Goal: Entertainment & Leisure: Consume media (video, audio)

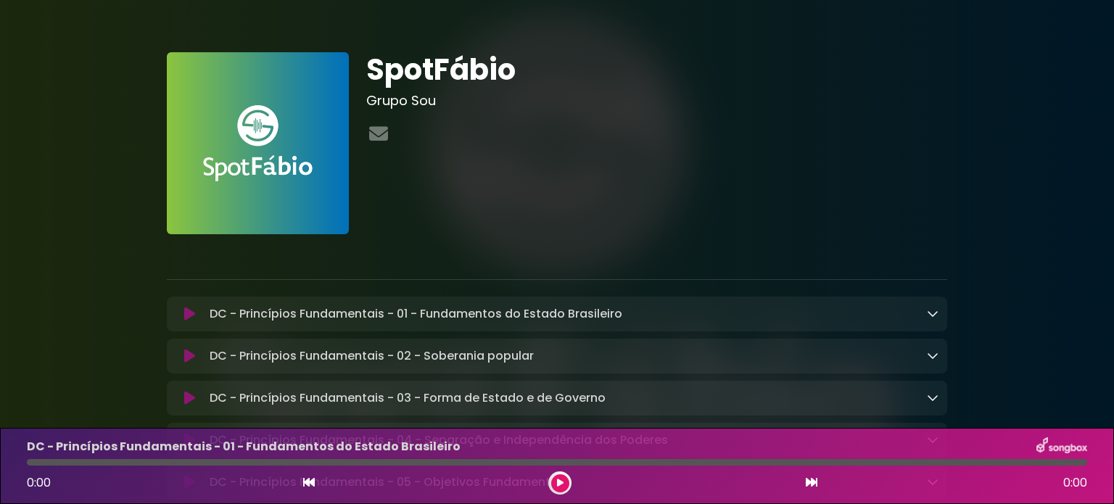
click at [931, 310] on icon at bounding box center [933, 314] width 12 height 12
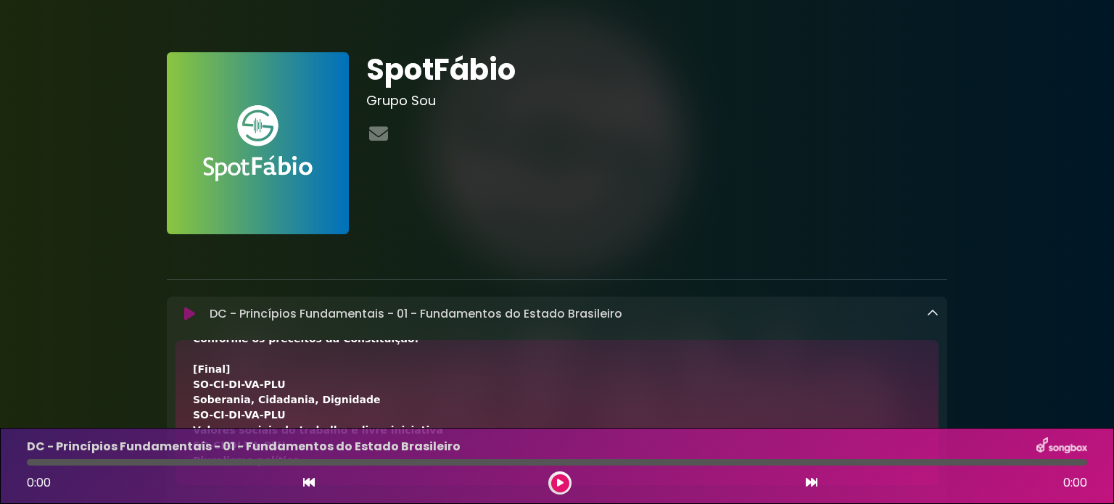
click at [276, 159] on img at bounding box center [258, 143] width 182 height 182
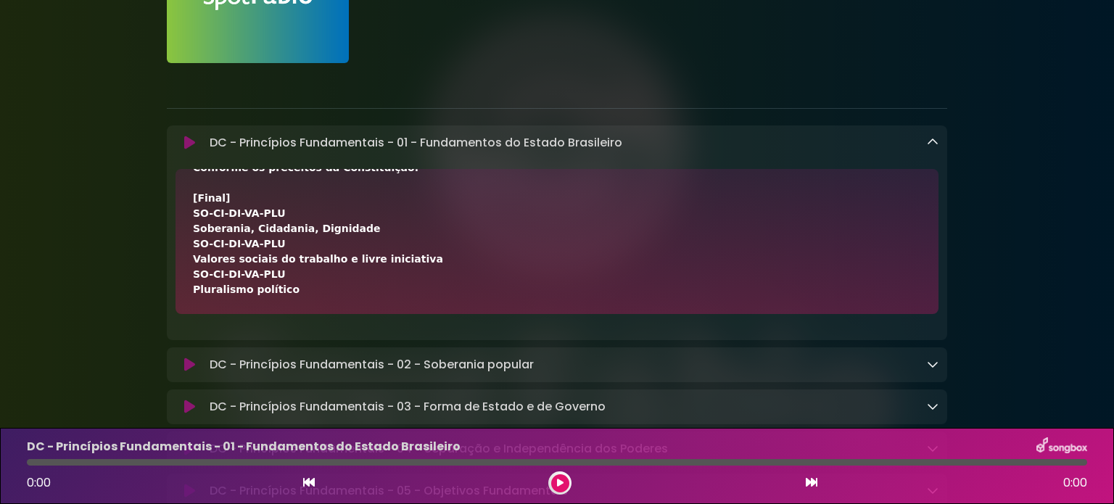
scroll to position [193, 0]
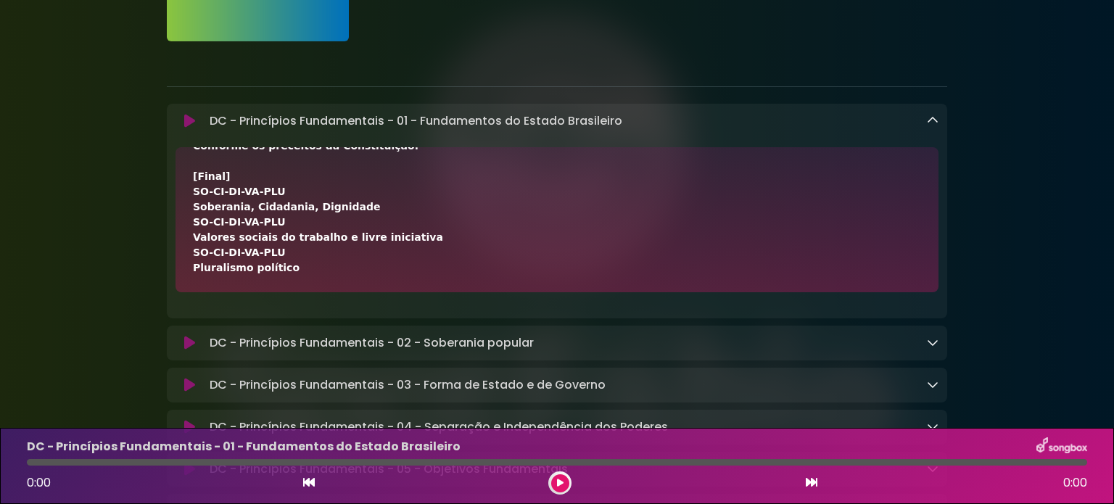
click at [1054, 440] on img at bounding box center [1062, 446] width 51 height 19
drag, startPoint x: 482, startPoint y: 456, endPoint x: 432, endPoint y: 461, distance: 49.5
click at [481, 456] on div "DC - Princípios Fundamentais - 01 - Fundamentos do Estado Brasileiro 0:00 0:00" at bounding box center [557, 465] width 1078 height 57
click at [203, 449] on p "DC - Princípios Fundamentais - 01 - Fundamentos do Estado Brasileiro" at bounding box center [244, 446] width 434 height 17
click at [552, 480] on button at bounding box center [560, 483] width 18 height 18
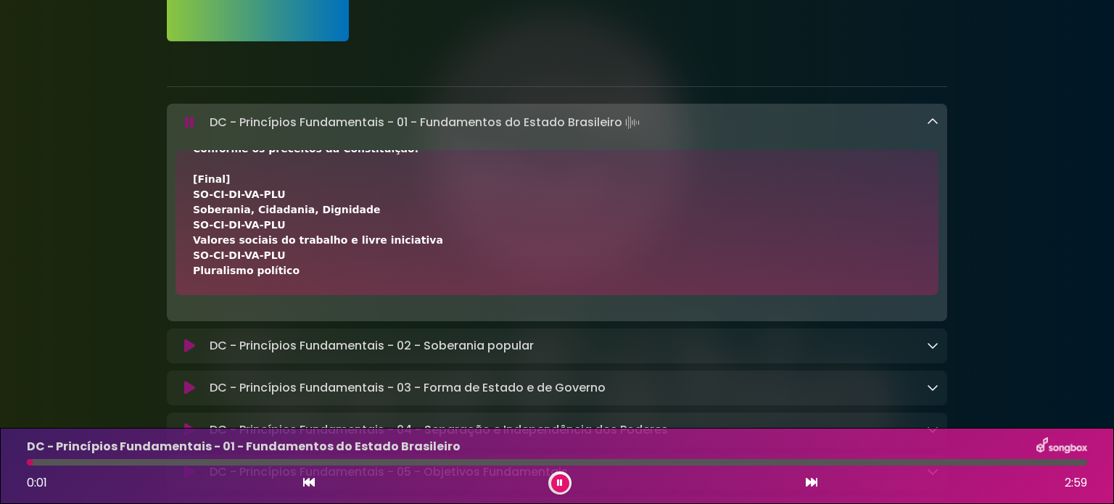
click at [557, 480] on icon at bounding box center [560, 483] width 6 height 9
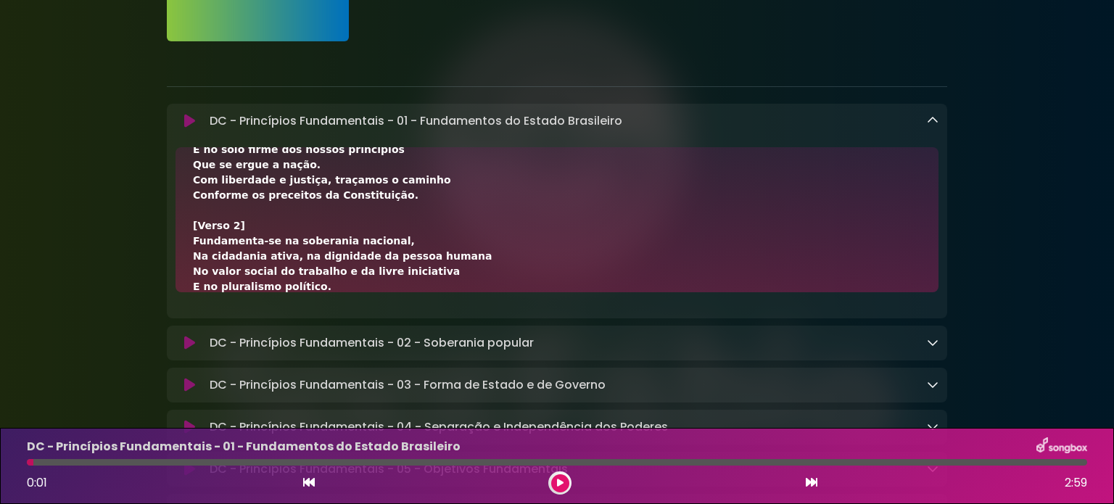
scroll to position [0, 0]
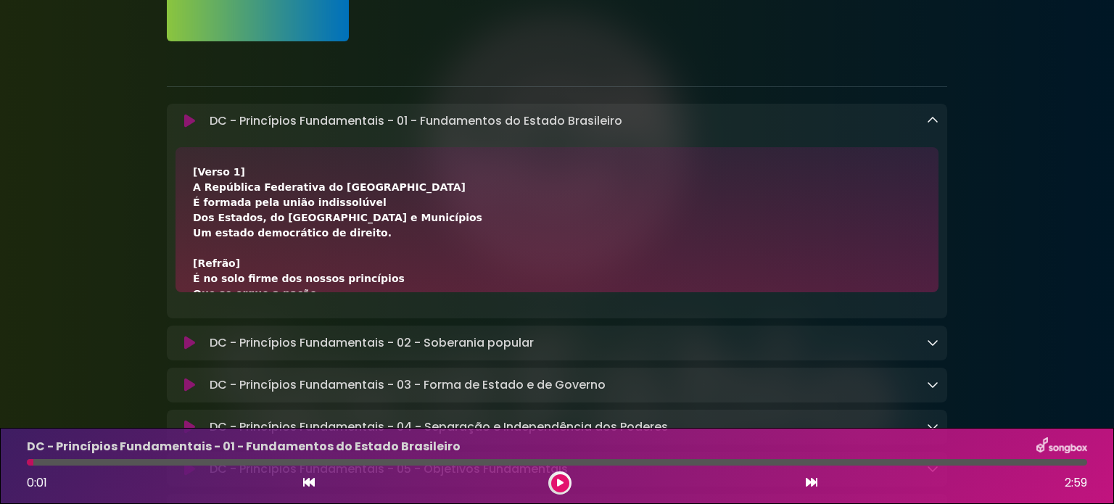
click at [694, 136] on div "DC - Princípios Fundamentais - 01 - Fundamentos do Estado Brasileiro Loading Tr…" at bounding box center [557, 211] width 781 height 215
click at [937, 122] on icon at bounding box center [933, 121] width 12 height 12
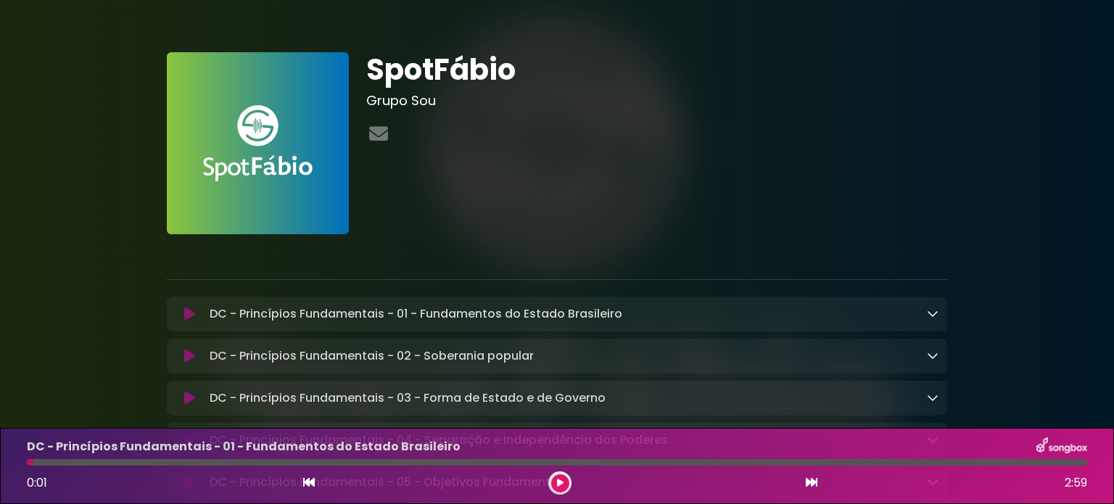
click at [647, 127] on div at bounding box center [656, 134] width 581 height 28
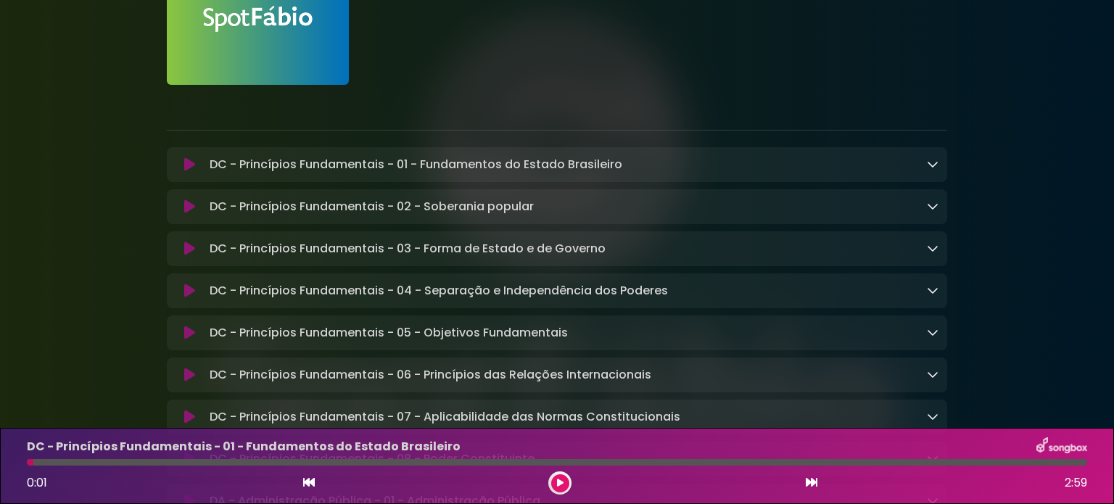
scroll to position [193, 0]
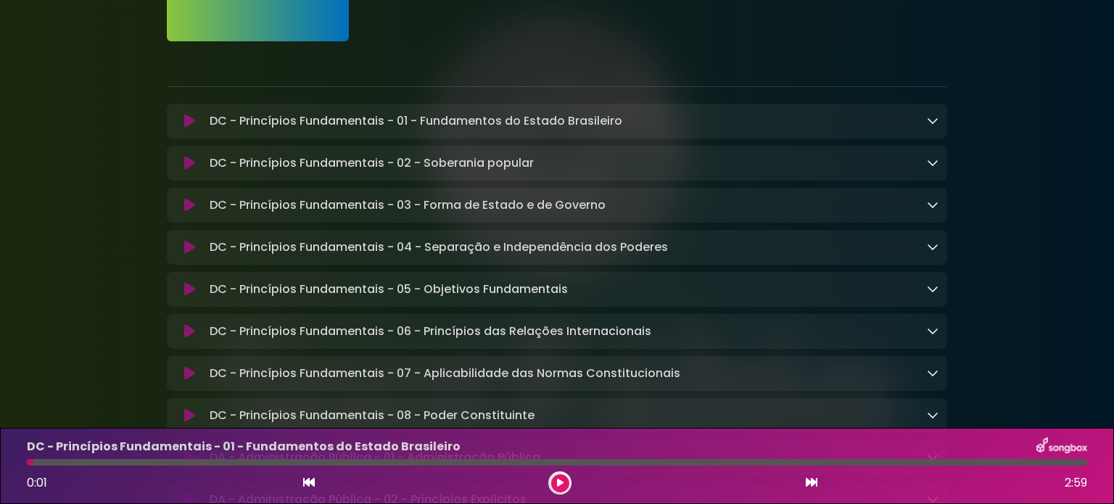
click at [416, 115] on p "DC - Princípios Fundamentais - 01 - Fundamentos do Estado Brasileiro Loading Tr…" at bounding box center [416, 120] width 413 height 17
click at [192, 125] on icon at bounding box center [189, 121] width 11 height 15
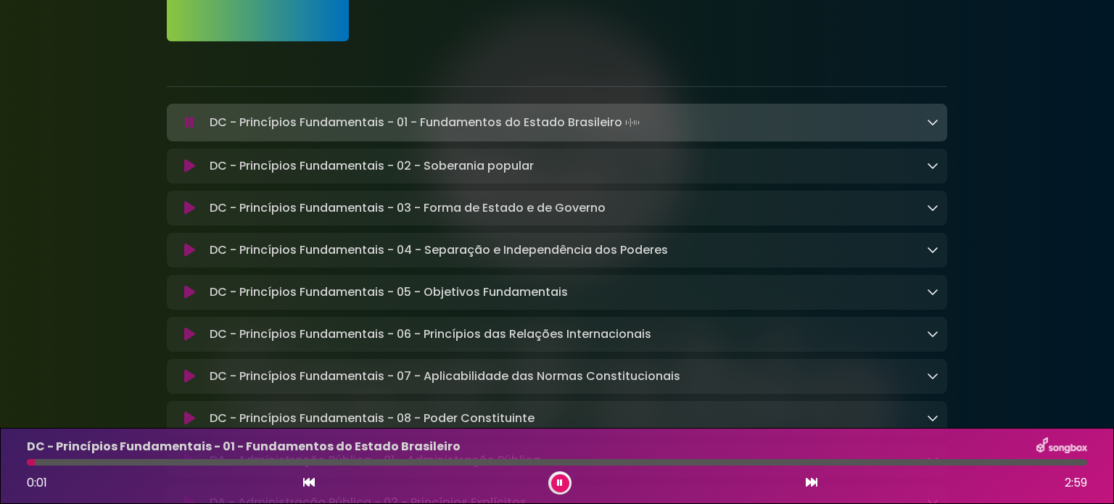
click at [192, 125] on icon at bounding box center [189, 122] width 9 height 15
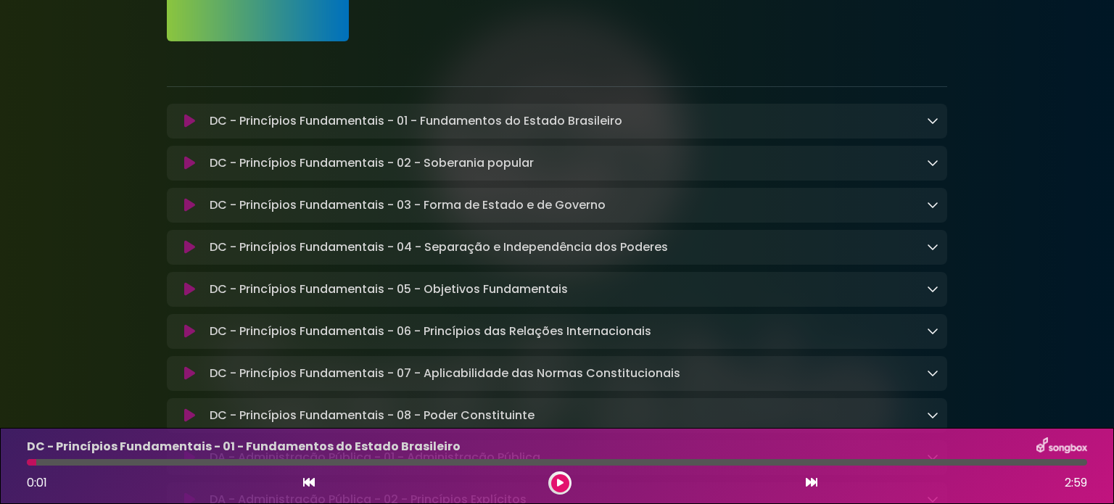
click at [520, 126] on p "DC - Princípios Fundamentais - 01 - Fundamentos do Estado Brasileiro Loading Tr…" at bounding box center [416, 120] width 413 height 17
click at [897, 118] on div "DC - Princípios Fundamentais - 01 - Fundamentos do Estado Brasileiro Loading Tr…" at bounding box center [571, 120] width 735 height 17
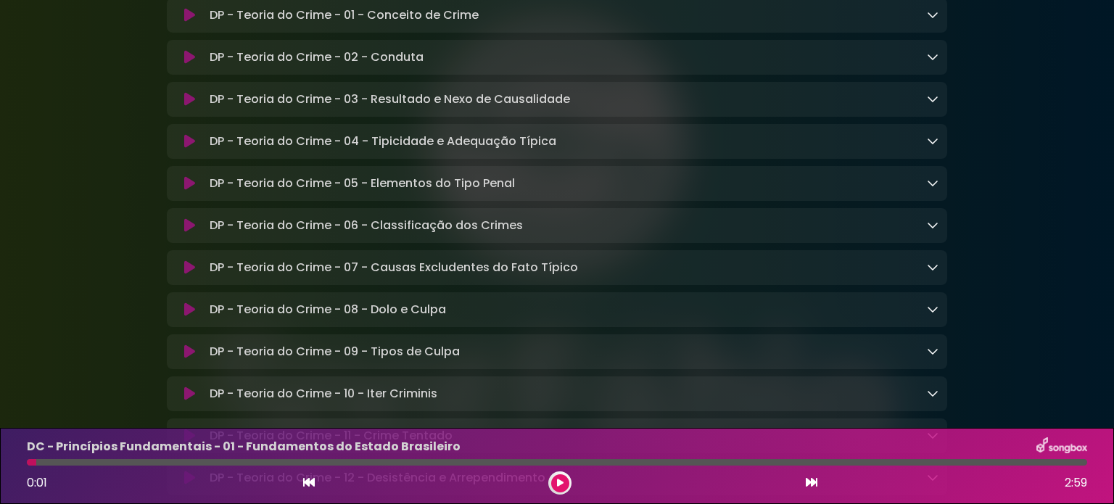
scroll to position [8458, 0]
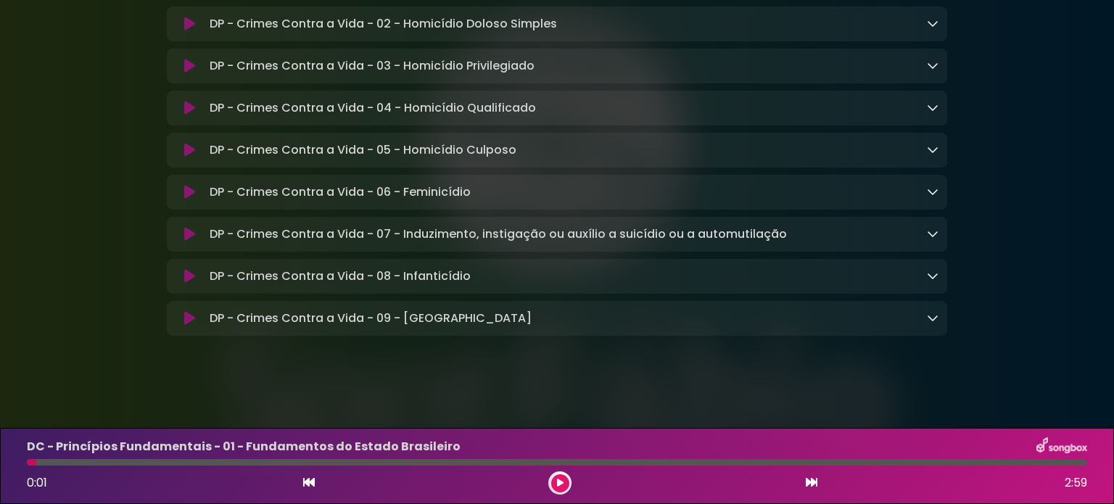
click at [1067, 441] on img at bounding box center [1062, 446] width 51 height 19
drag, startPoint x: 1022, startPoint y: 452, endPoint x: 1055, endPoint y: 444, distance: 34.3
click at [1024, 452] on div "DC - Princípios Fundamentais - 01 - Fundamentos do Estado Brasileiro" at bounding box center [557, 446] width 1078 height 19
click at [1057, 444] on img at bounding box center [1062, 446] width 51 height 19
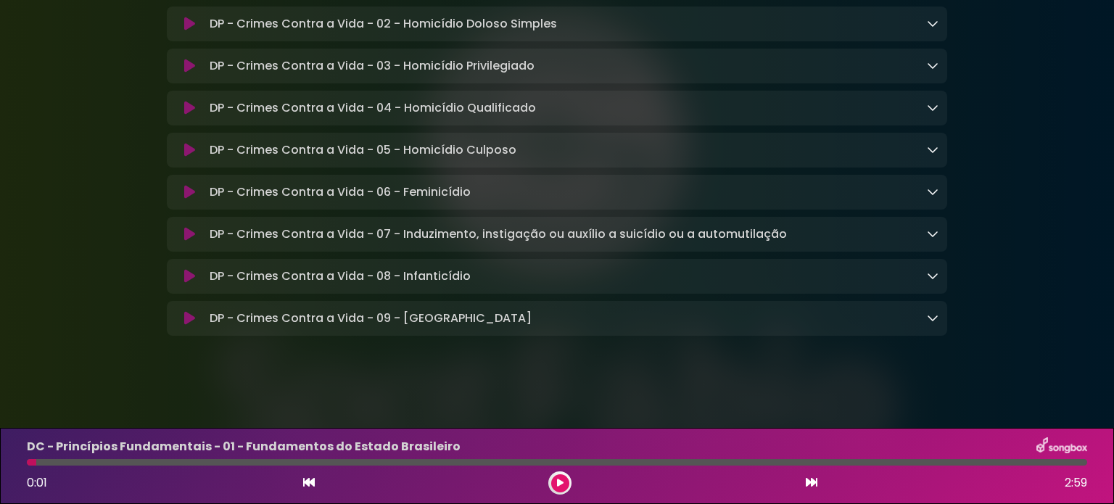
click at [879, 464] on div at bounding box center [557, 462] width 1061 height 7
click at [107, 460] on div at bounding box center [557, 462] width 1061 height 7
drag, startPoint x: 290, startPoint y: 492, endPoint x: 557, endPoint y: 457, distance: 269.2
click at [292, 492] on div "0:01 2:59" at bounding box center [557, 483] width 1078 height 23
click at [818, 482] on div "0:01 2:59" at bounding box center [557, 483] width 1078 height 23
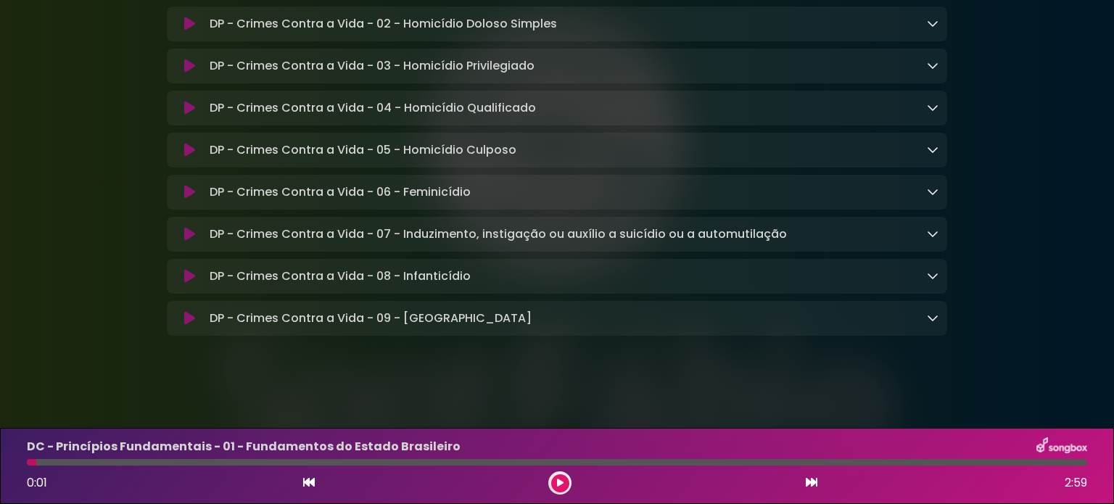
click at [810, 482] on icon at bounding box center [812, 483] width 12 height 12
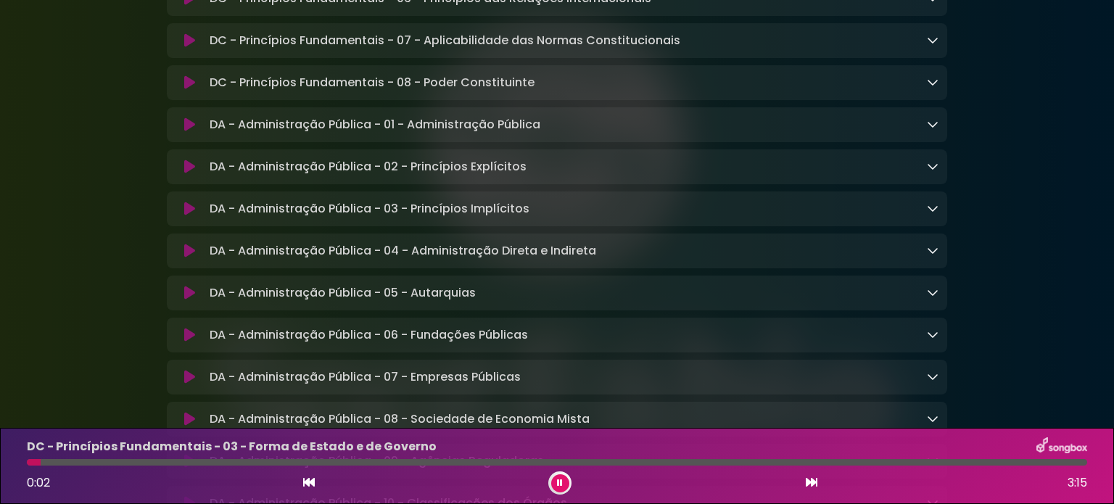
scroll to position [0, 0]
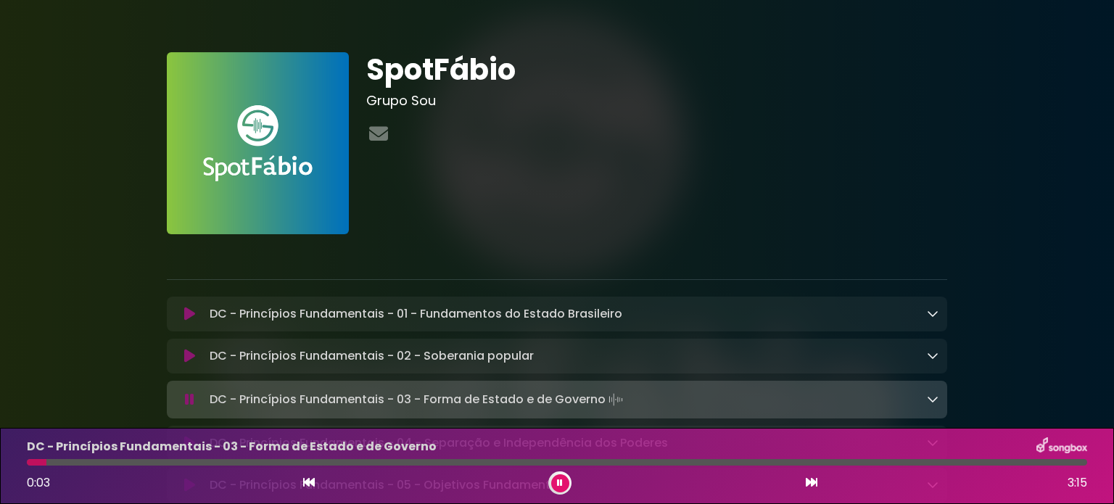
click at [252, 172] on img at bounding box center [258, 143] width 182 height 182
click at [345, 149] on img at bounding box center [258, 143] width 182 height 182
click at [380, 139] on icon at bounding box center [378, 133] width 25 height 19
click at [186, 319] on icon at bounding box center [189, 314] width 11 height 15
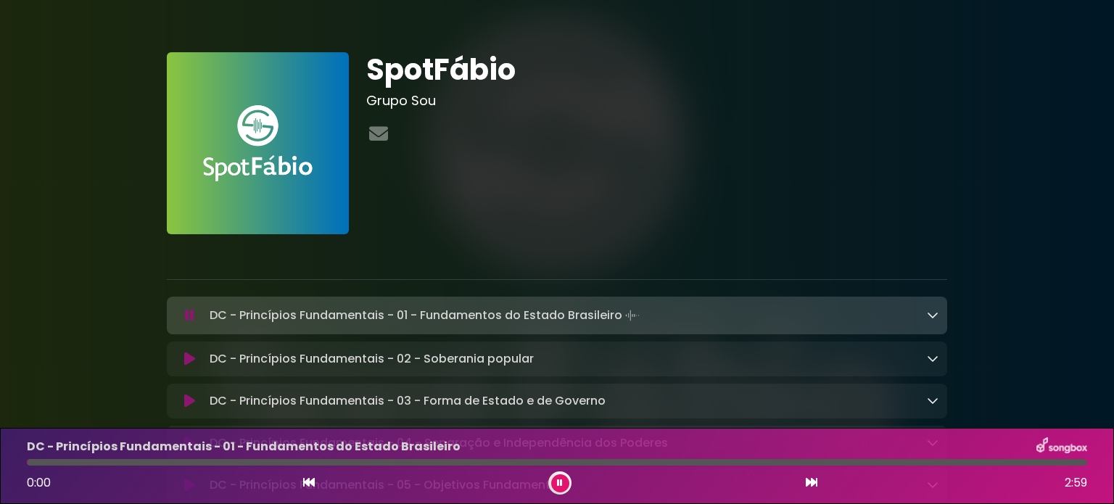
click at [532, 307] on p "DC - Princípios Fundamentais - 01 - Fundamentos do Estado Brasileiro Loading Tr…" at bounding box center [426, 315] width 433 height 20
click at [931, 308] on link at bounding box center [933, 315] width 12 height 17
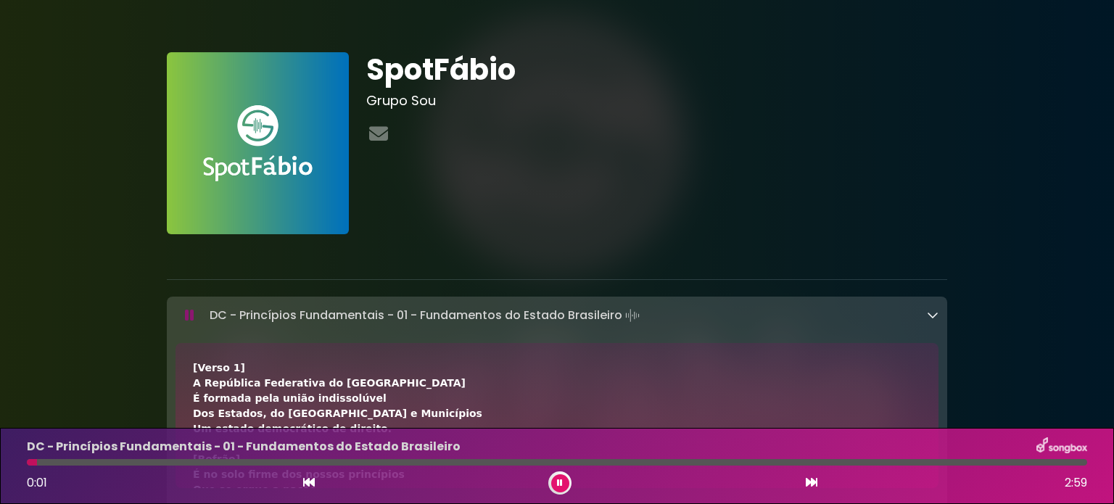
scroll to position [193, 0]
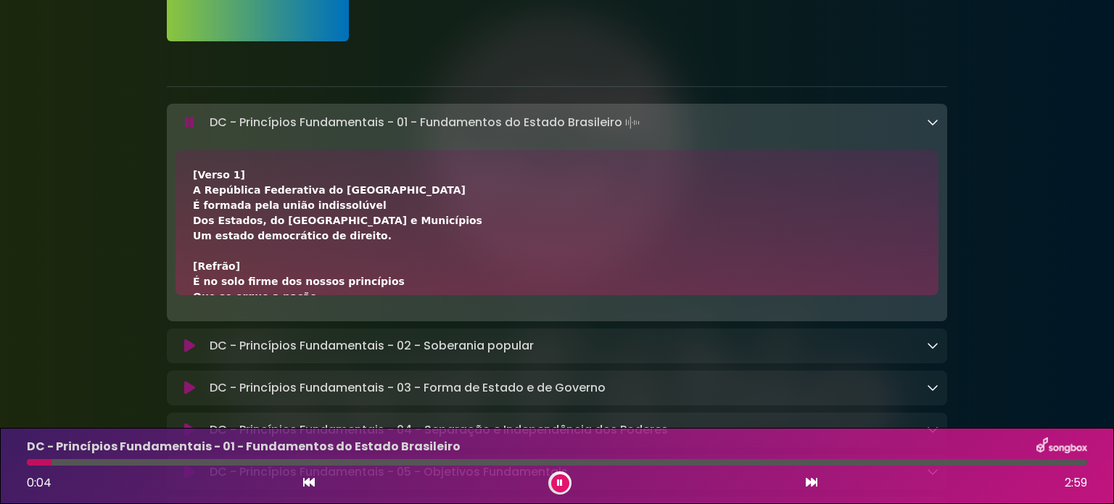
click at [555, 484] on button at bounding box center [560, 483] width 18 height 18
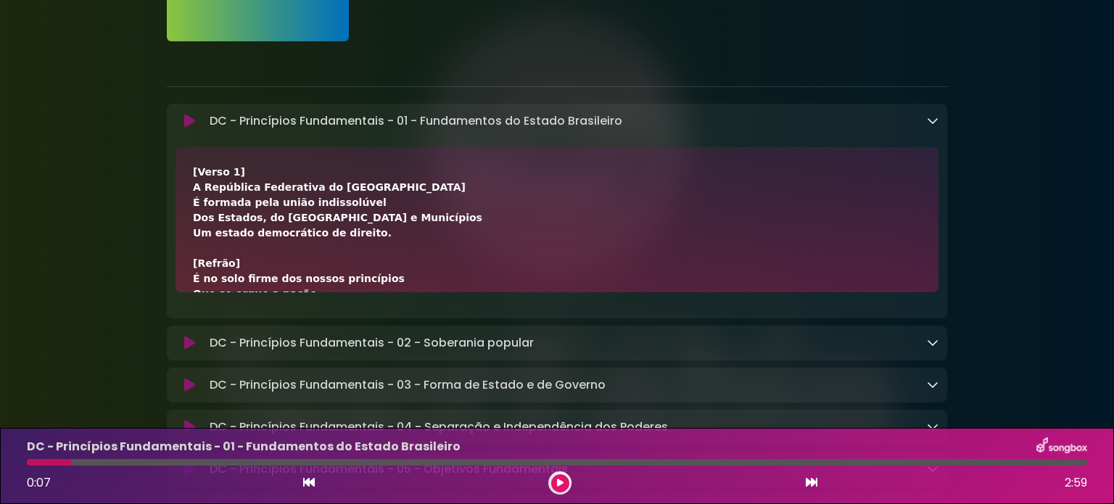
click at [825, 109] on div "DC - Princípios Fundamentais - 01 - Fundamentos do Estado Brasileiro Loading Tr…" at bounding box center [557, 211] width 781 height 215
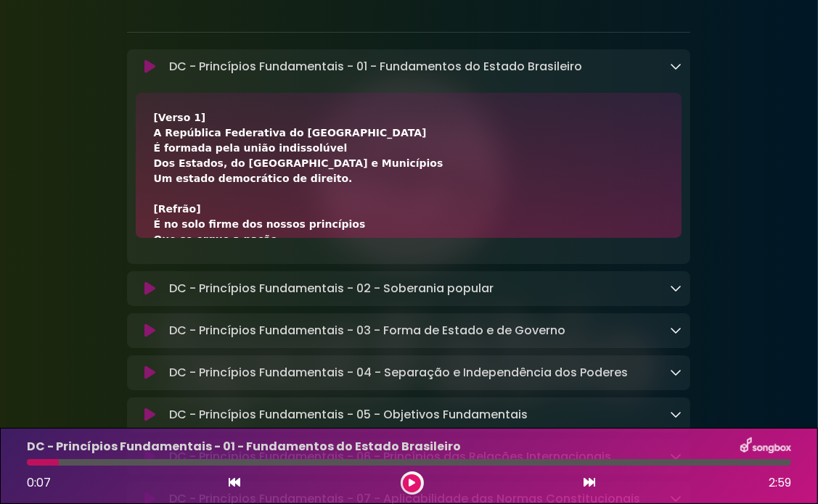
click at [676, 69] on icon at bounding box center [676, 66] width 12 height 12
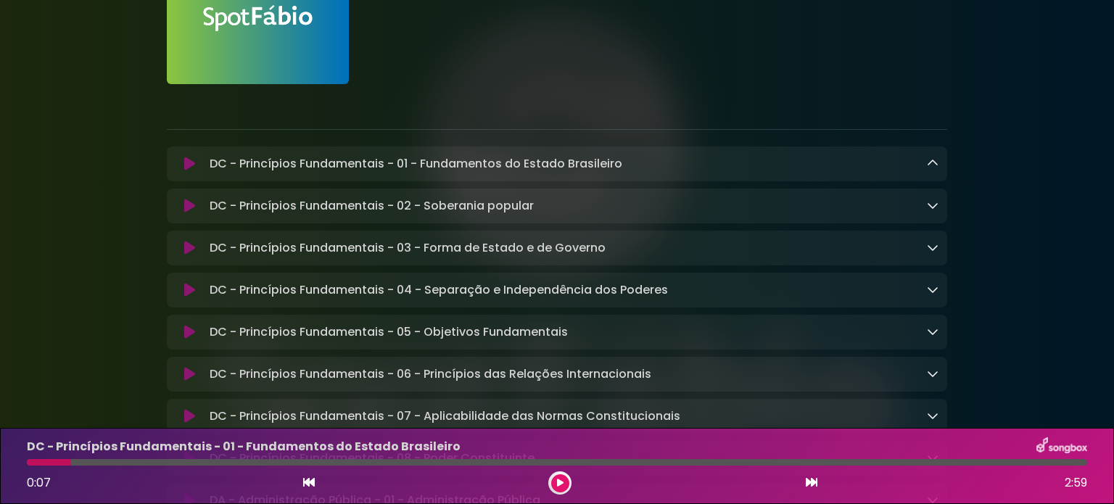
scroll to position [194, 0]
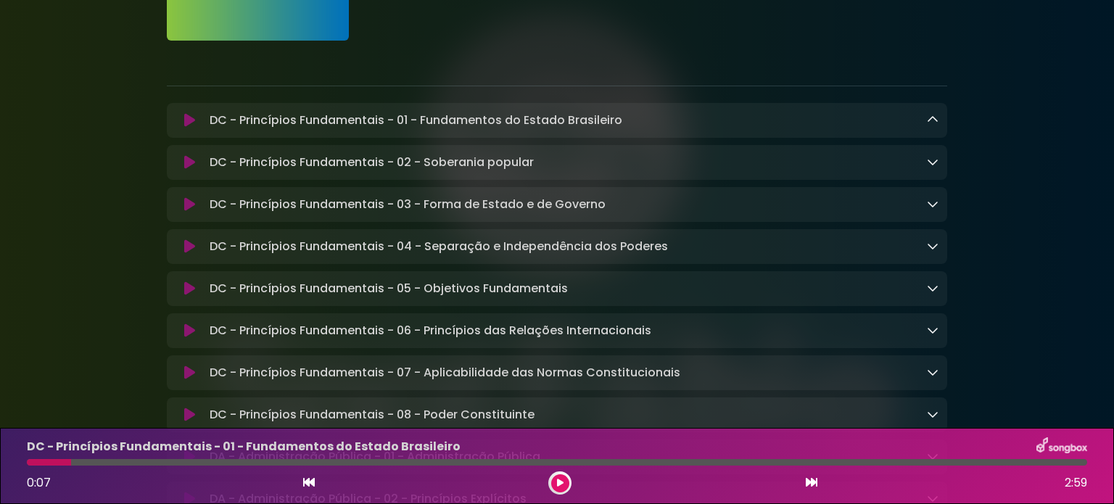
click at [186, 164] on icon at bounding box center [189, 162] width 11 height 15
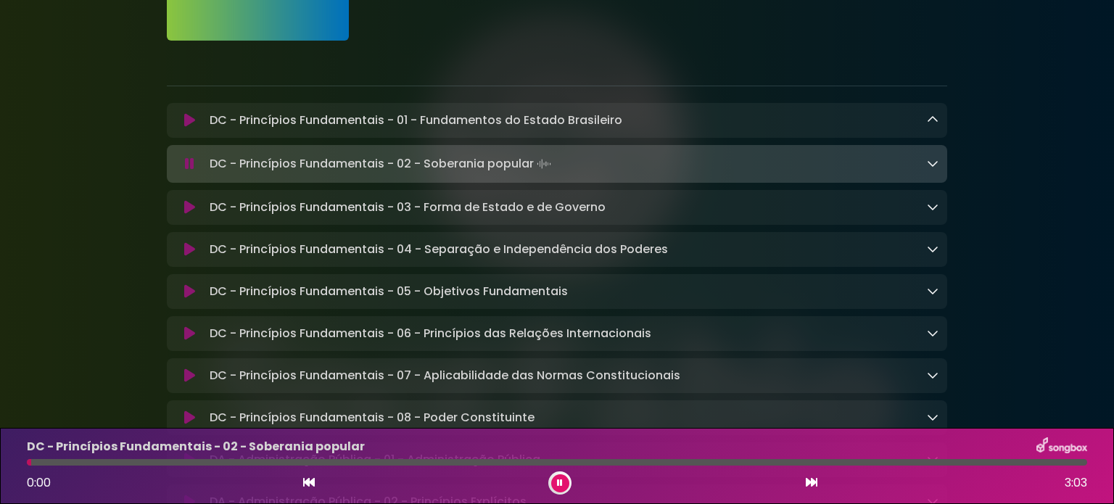
click at [186, 164] on icon at bounding box center [189, 164] width 9 height 15
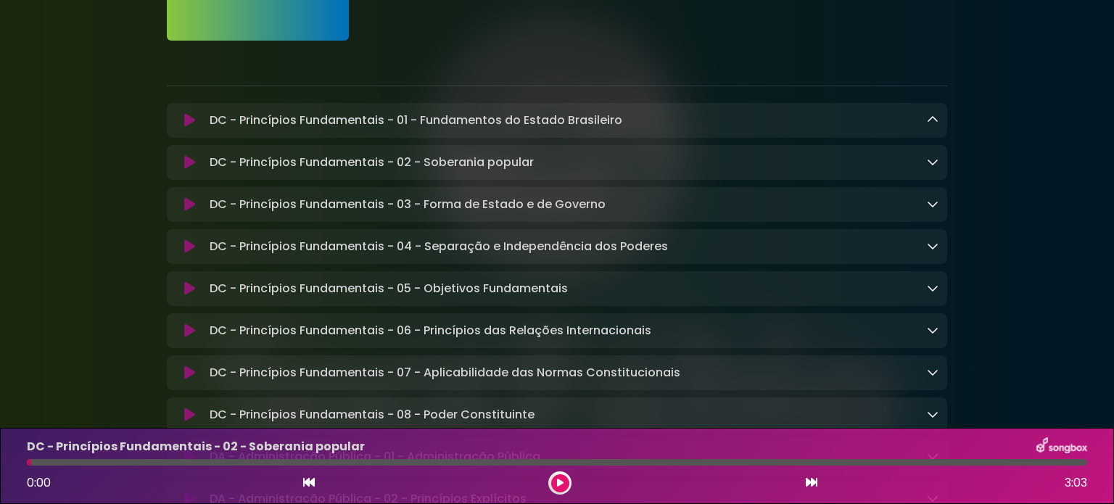
click at [189, 124] on icon at bounding box center [189, 120] width 11 height 15
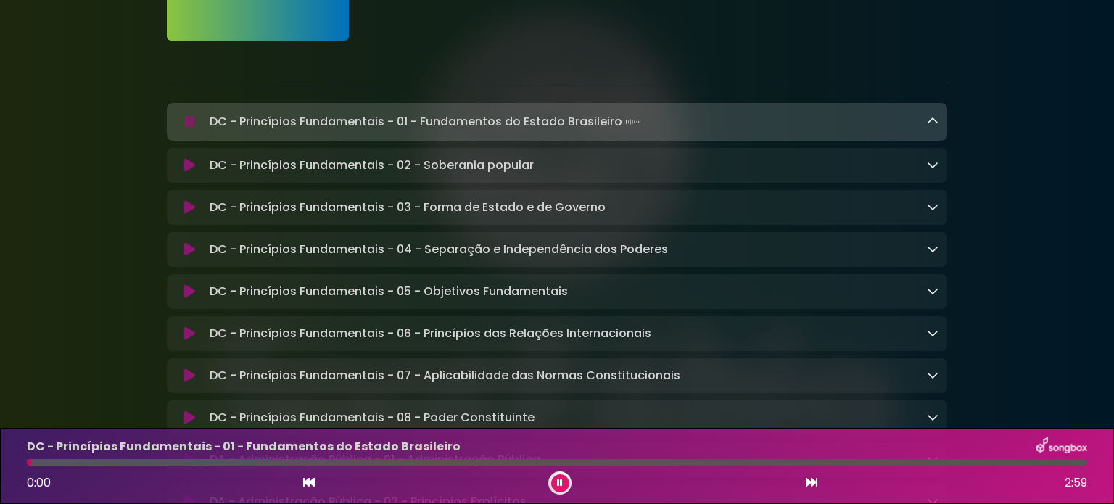
click at [189, 124] on icon at bounding box center [189, 122] width 9 height 15
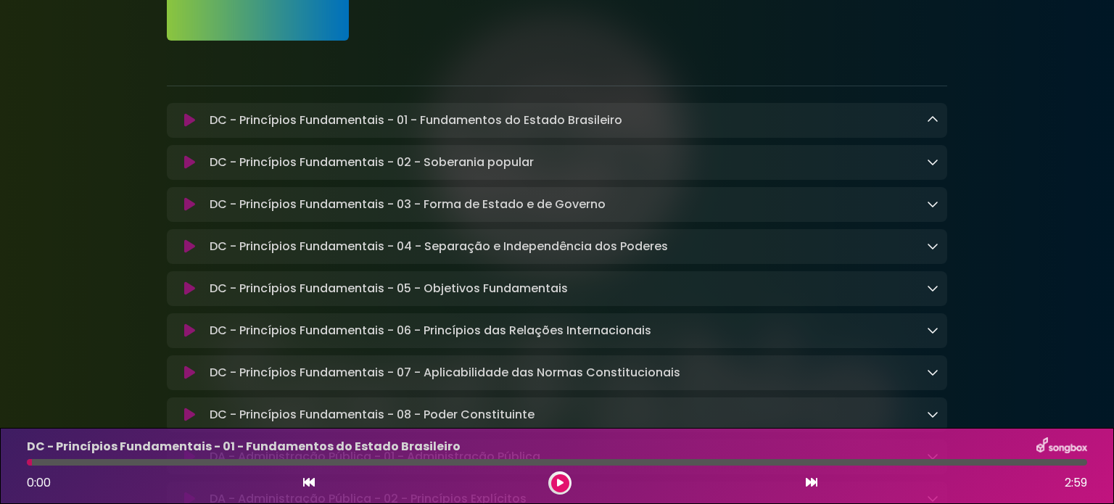
click at [192, 164] on icon at bounding box center [189, 162] width 11 height 15
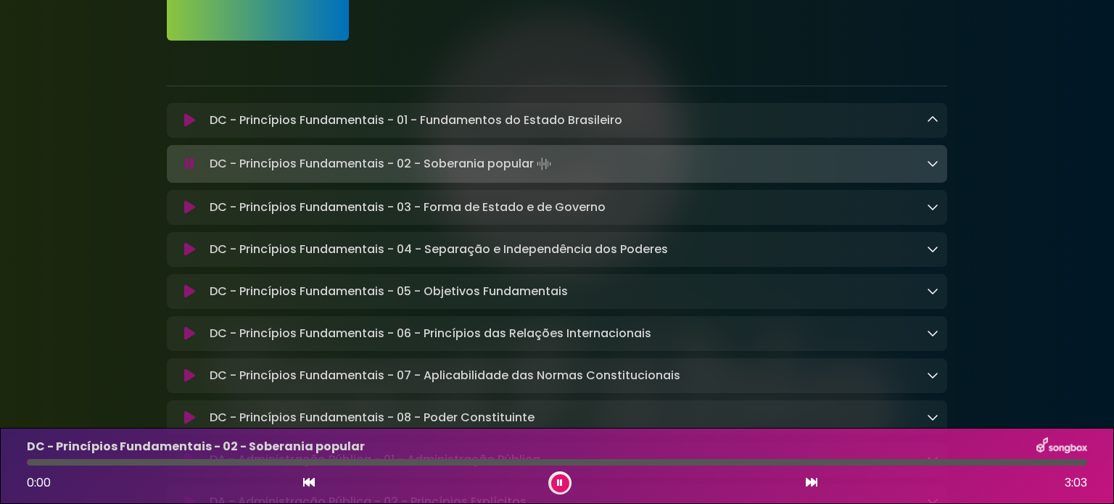
click at [192, 164] on icon at bounding box center [189, 164] width 9 height 15
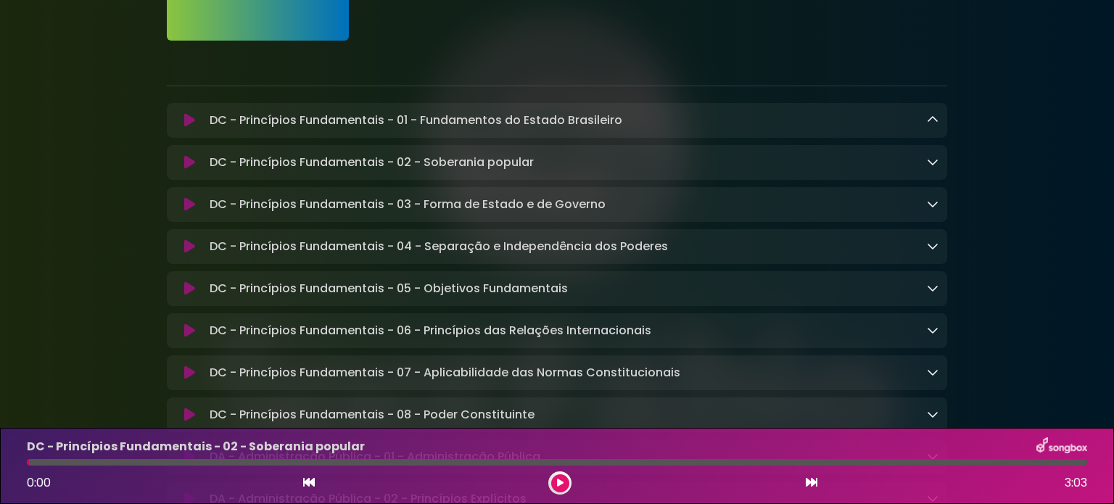
click at [189, 210] on icon at bounding box center [189, 204] width 11 height 15
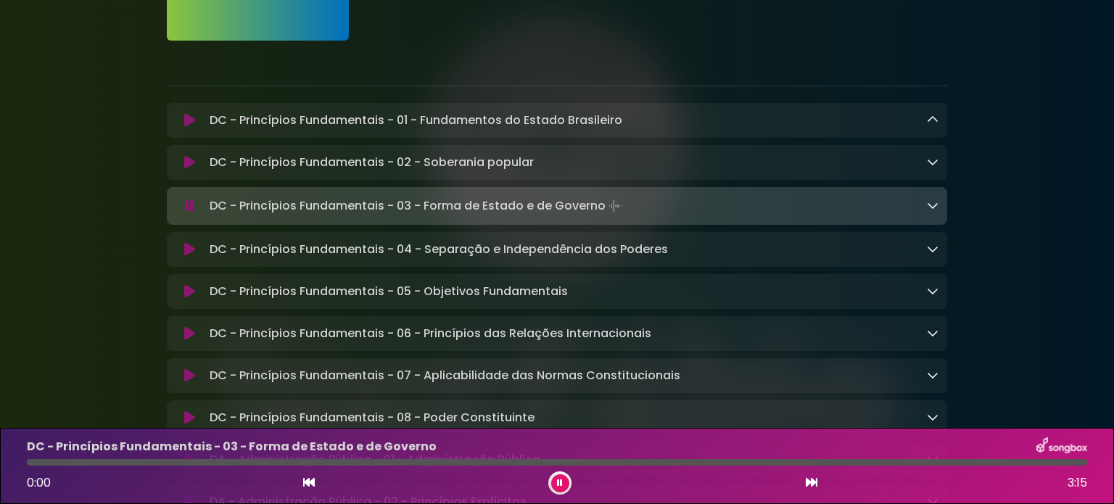
click at [189, 210] on icon at bounding box center [189, 206] width 9 height 15
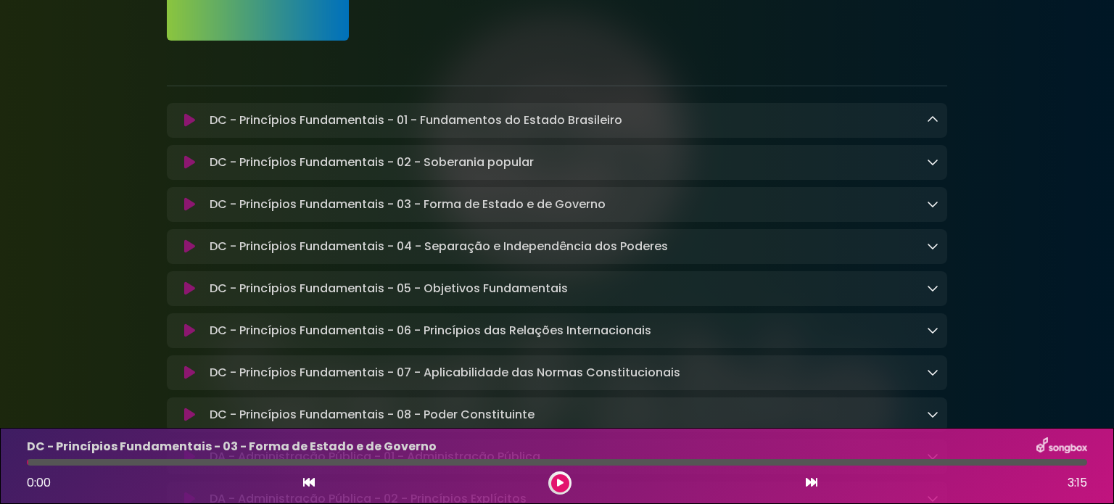
click at [186, 200] on icon at bounding box center [189, 204] width 11 height 15
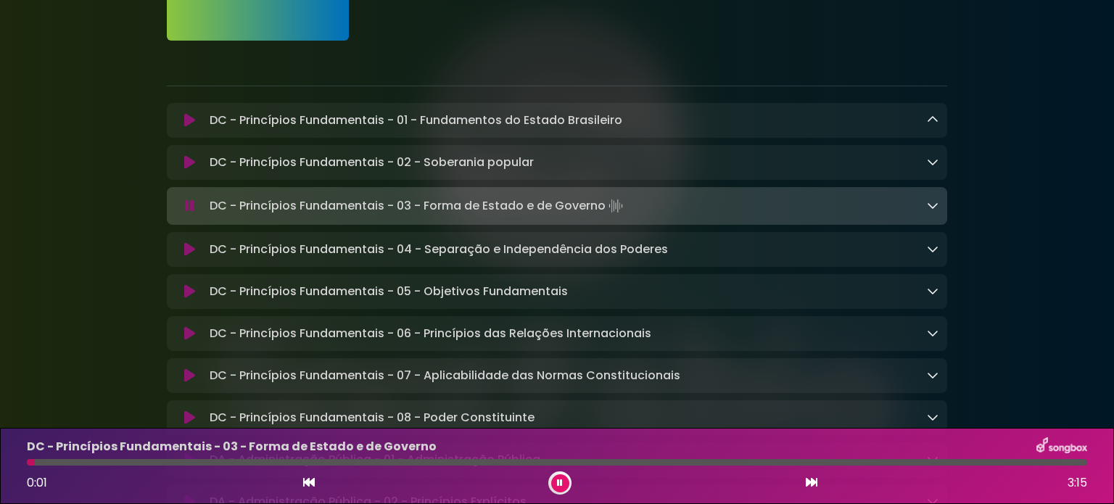
click at [182, 250] on button at bounding box center [190, 249] width 28 height 15
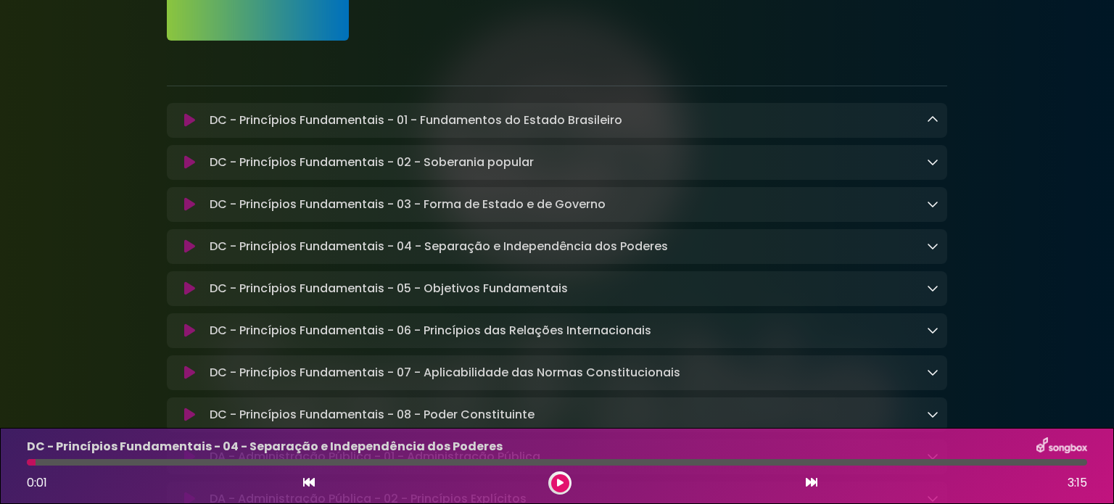
click at [181, 286] on button at bounding box center [190, 288] width 28 height 15
click at [178, 336] on button at bounding box center [190, 331] width 28 height 15
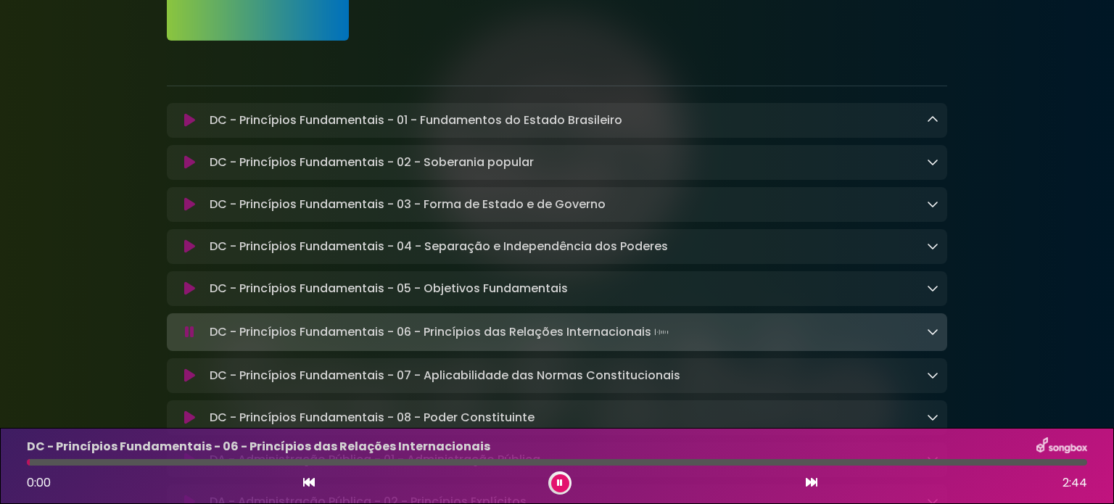
click at [184, 295] on icon at bounding box center [189, 288] width 11 height 15
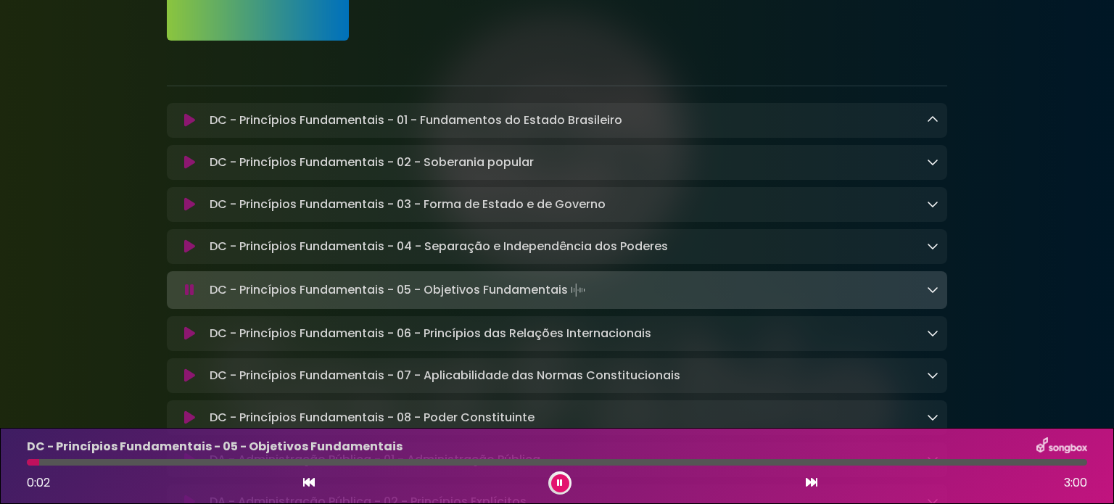
click at [194, 291] on button at bounding box center [190, 290] width 28 height 15
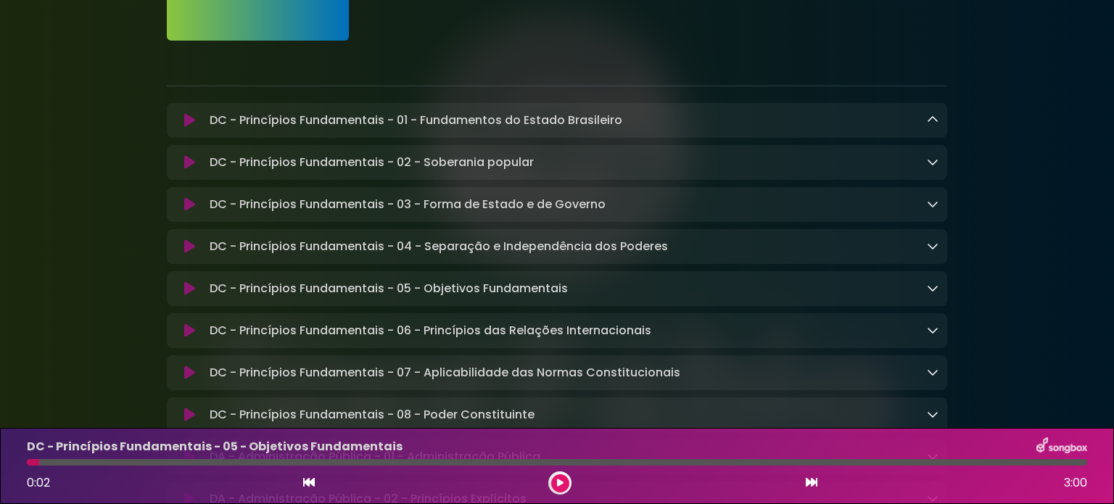
click at [830, 52] on div at bounding box center [557, 55] width 798 height 29
click at [762, 47] on div at bounding box center [557, 55] width 798 height 29
